Goal: Transaction & Acquisition: Book appointment/travel/reservation

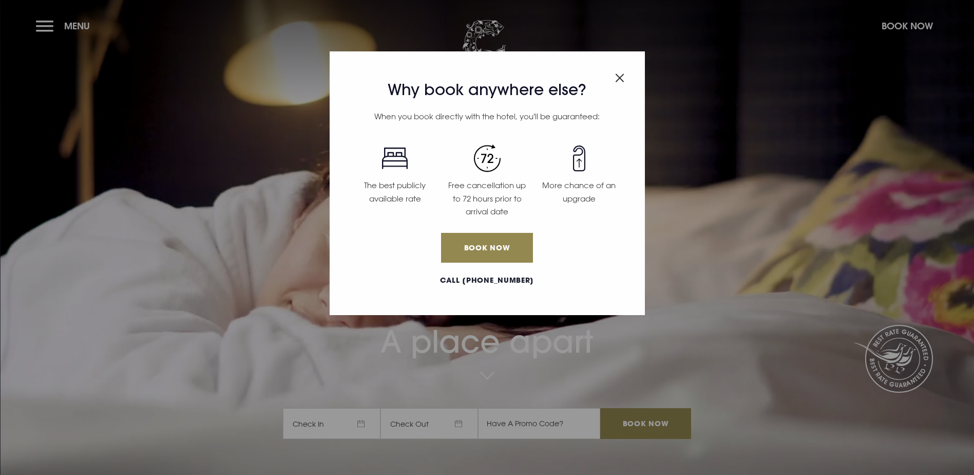
click at [626, 76] on div "Why book anywhere else? When you book directly with the hotel, you'll be guaran…" at bounding box center [487, 183] width 315 height 264
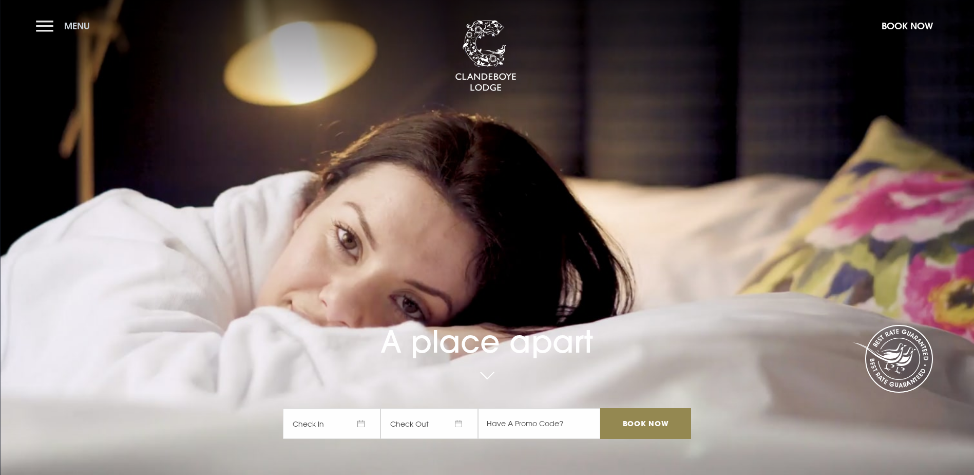
click at [47, 25] on button "Menu" at bounding box center [65, 26] width 59 height 22
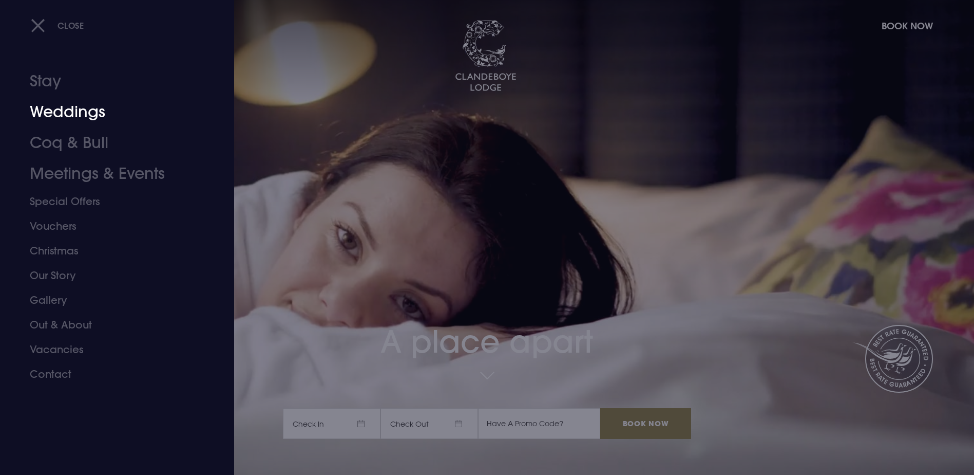
click at [47, 110] on link "Weddings" at bounding box center [111, 112] width 162 height 31
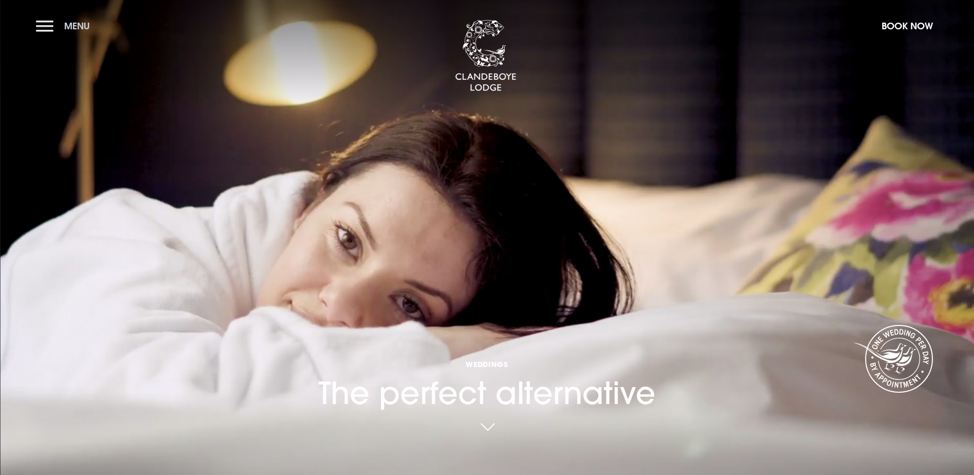
click at [41, 20] on button "Menu" at bounding box center [65, 26] width 59 height 22
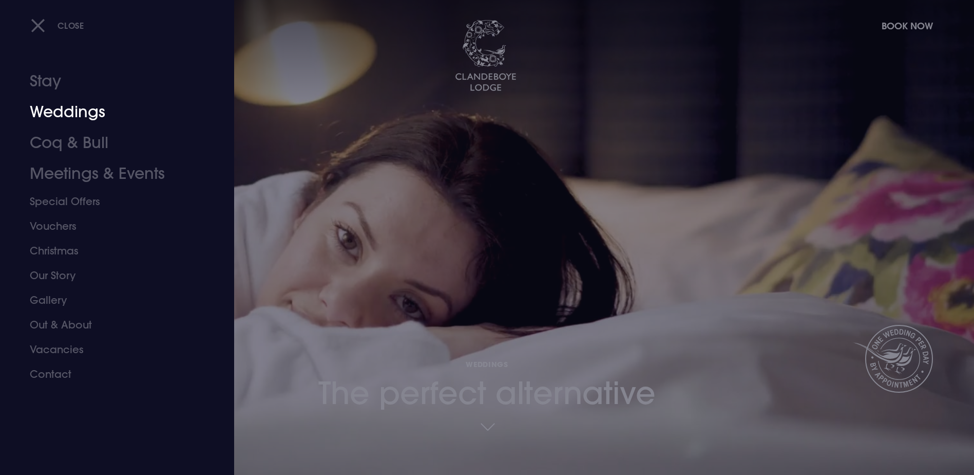
click at [85, 108] on link "Weddings" at bounding box center [111, 112] width 162 height 31
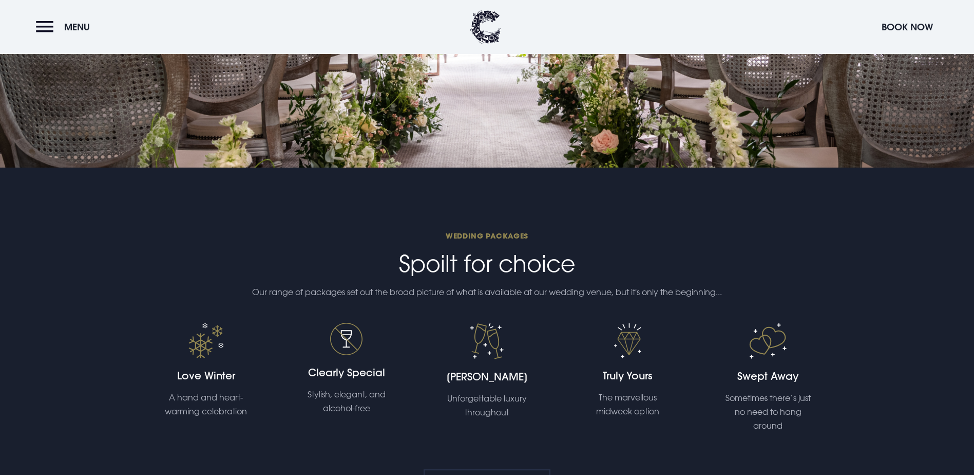
scroll to position [2157, 0]
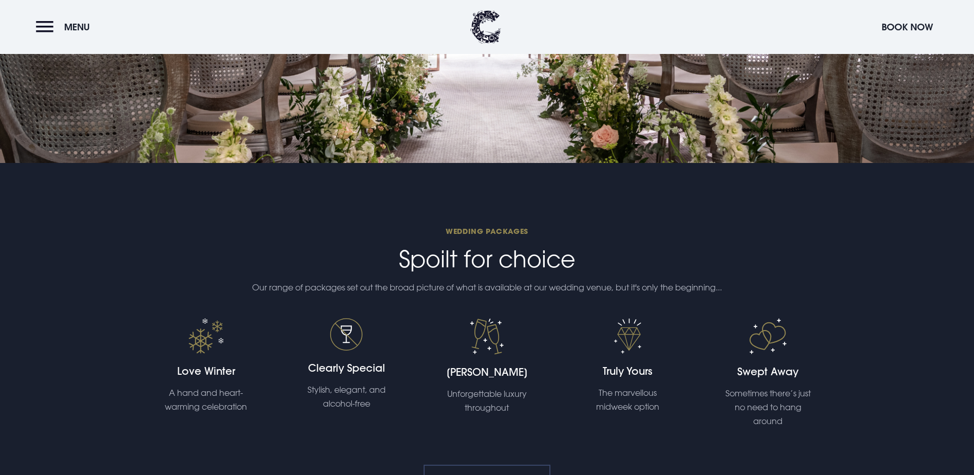
click at [499, 464] on link "View Packages" at bounding box center [487, 479] width 127 height 31
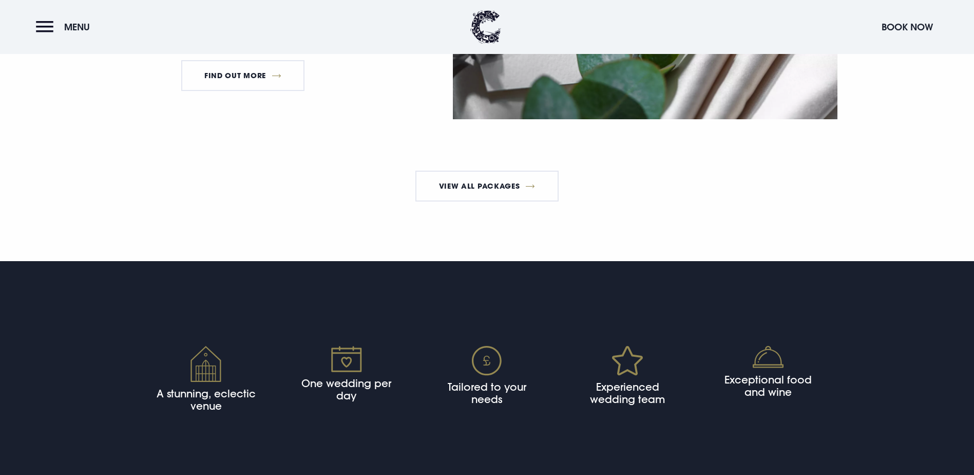
scroll to position [2055, 0]
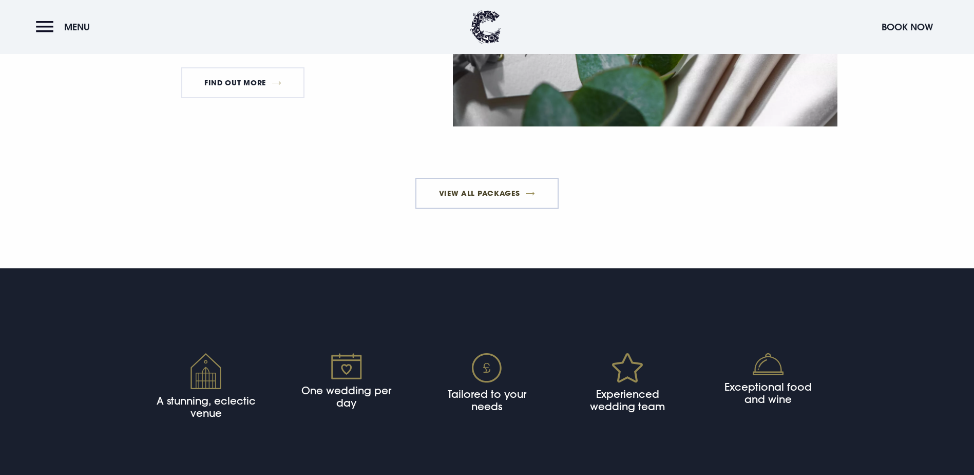
click at [481, 209] on link "View All Packages" at bounding box center [487, 193] width 143 height 31
